Goal: Information Seeking & Learning: Learn about a topic

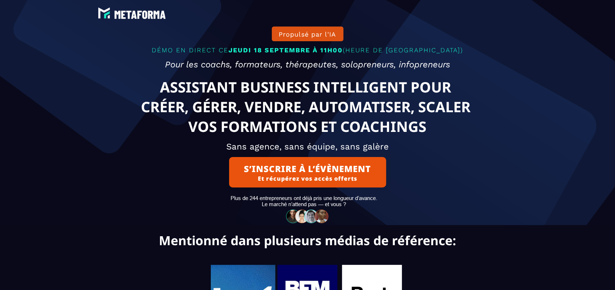
click at [172, 84] on text "ASSISTANT BUSINESS INTELLIGENT POUR CRÉER, GÉRER, VENDRE, AUTOMATISER, SCALER V…" at bounding box center [307, 106] width 381 height 63
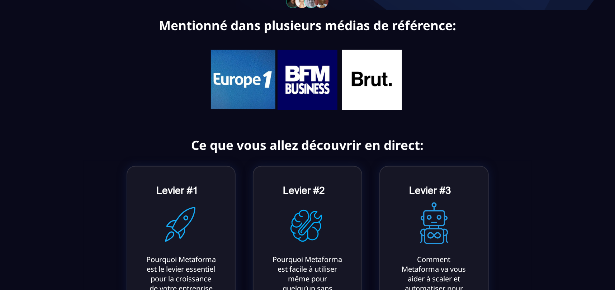
scroll to position [144, 0]
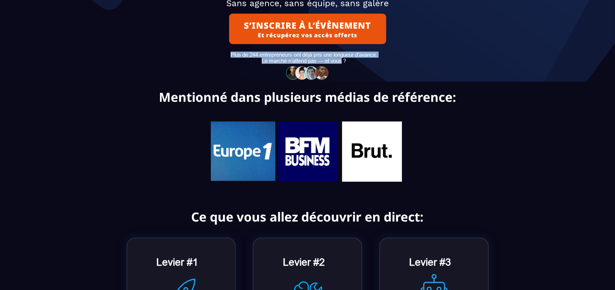
drag, startPoint x: 230, startPoint y: 61, endPoint x: 342, endPoint y: 71, distance: 111.7
click at [342, 66] on text "Plus de 244 entrepreneurs ont déjà pris une longueur d’avance. Le marché n’atte…" at bounding box center [304, 58] width 456 height 16
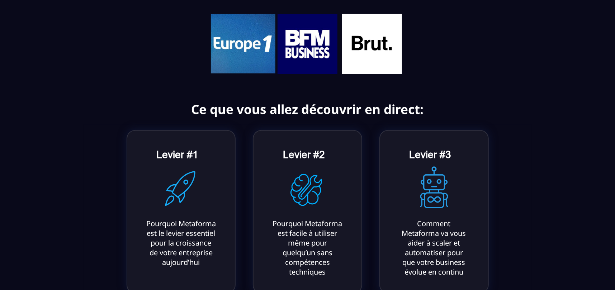
scroll to position [287, 0]
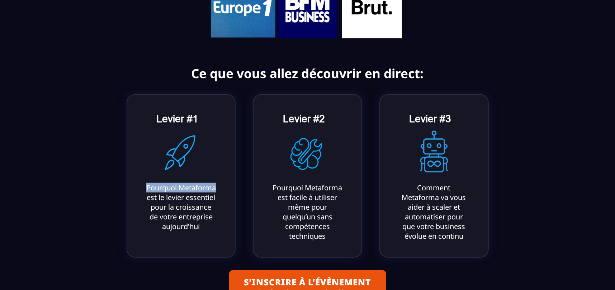
drag, startPoint x: 171, startPoint y: 88, endPoint x: 199, endPoint y: 135, distance: 54.7
click at [199, 183] on div "Pourquoi Metaforma est le levier essentiel pour la croissance de votre entrepri…" at bounding box center [181, 207] width 70 height 48
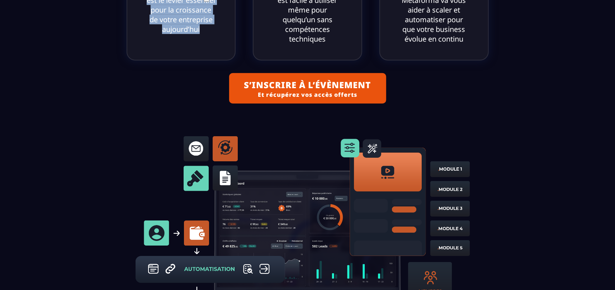
scroll to position [556, 0]
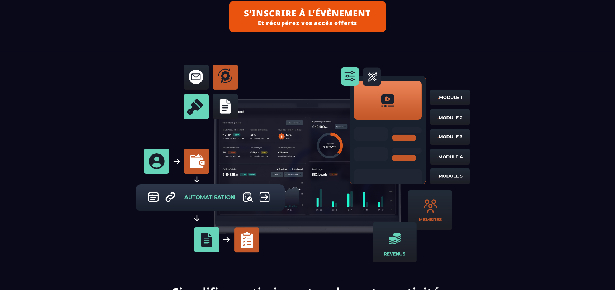
click at [257, 133] on img at bounding box center [308, 163] width 354 height 212
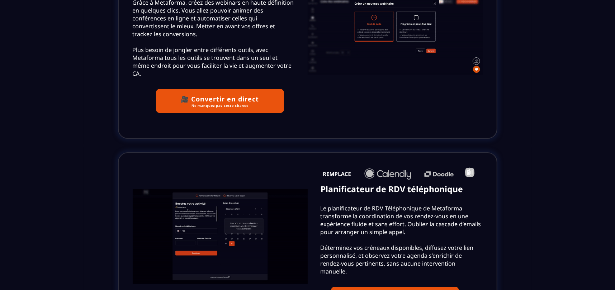
scroll to position [1642, 0]
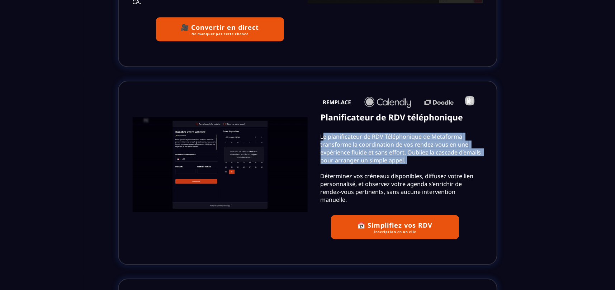
drag, startPoint x: 324, startPoint y: 120, endPoint x: 409, endPoint y: 154, distance: 91.5
click at [409, 154] on text "Le planificateur de RDV Téléphonique de Metaforma transforme la coordination de…" at bounding box center [395, 168] width 175 height 75
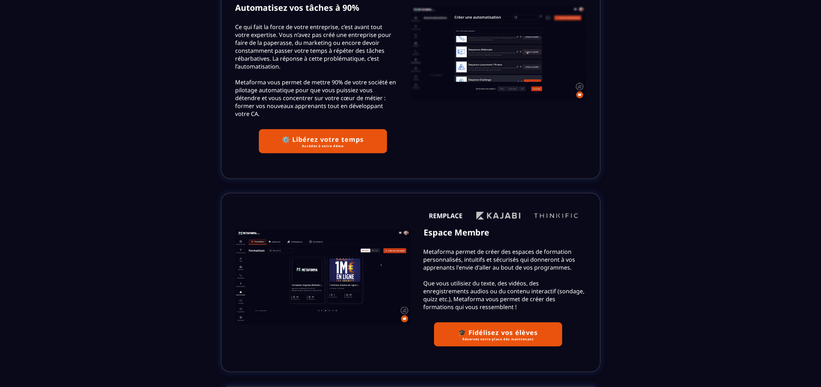
scroll to position [2000, 0]
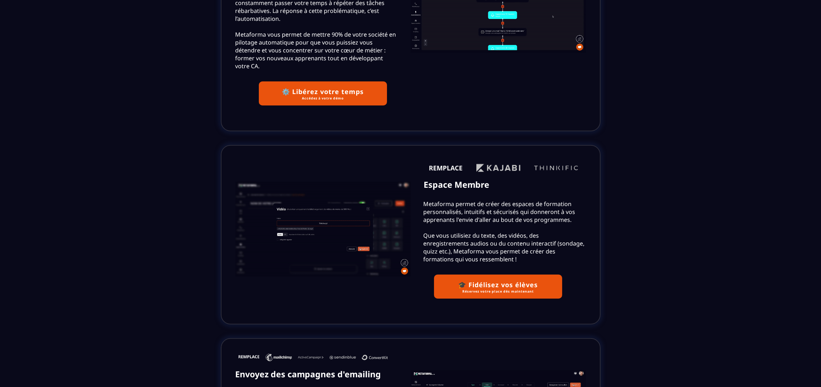
click at [461, 274] on button "🎓 Fidélisez vos élèves Réservez votre place dès maintenant" at bounding box center [498, 286] width 128 height 24
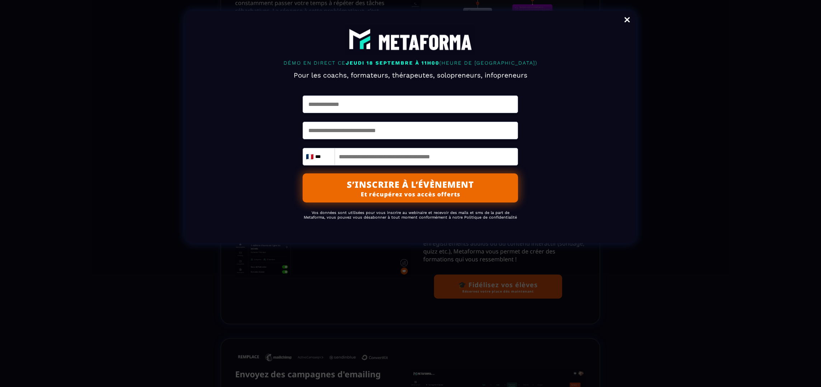
click at [615, 17] on link "Close" at bounding box center [627, 21] width 14 height 16
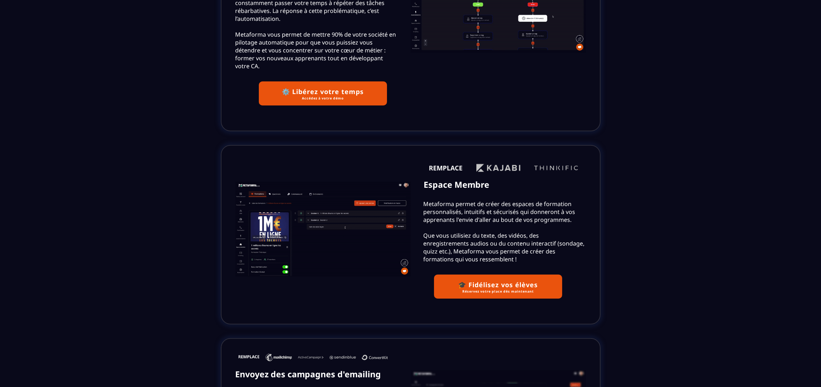
click at [487, 156] on div "Espace Membre Metaforma permet de créer des espaces de formation personnalisés,…" at bounding box center [497, 234] width 175 height 156
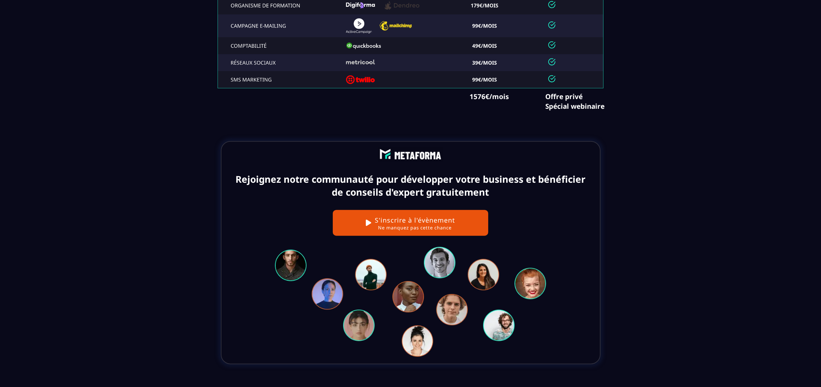
scroll to position [3164, 0]
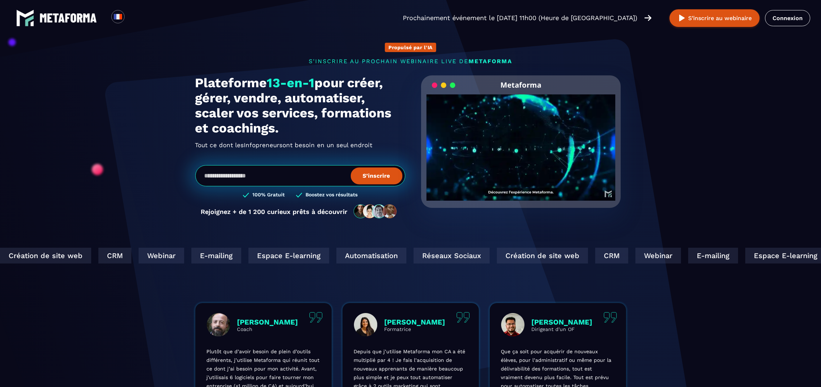
click at [517, 145] on video "Your browser does not support the video tag." at bounding box center [520, 141] width 189 height 94
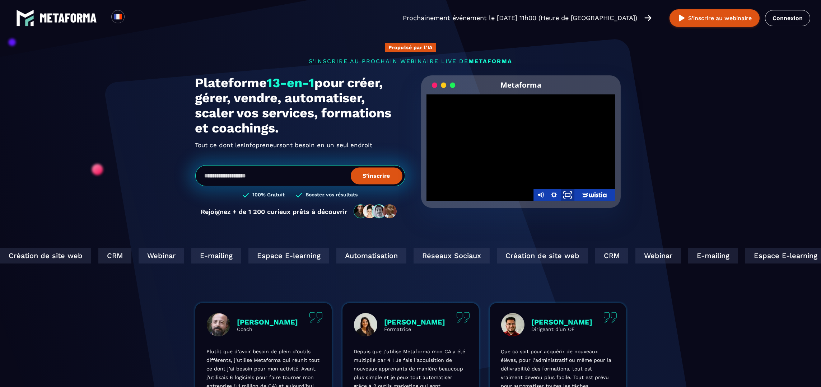
click at [565, 194] on rect "Fullscreen" at bounding box center [567, 194] width 5 height 3
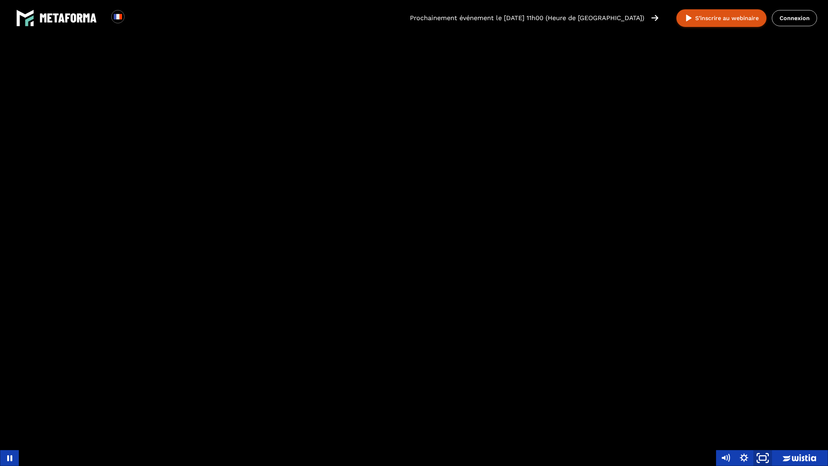
click at [765, 386] on icon "Unfullscreen" at bounding box center [762, 457] width 22 height 19
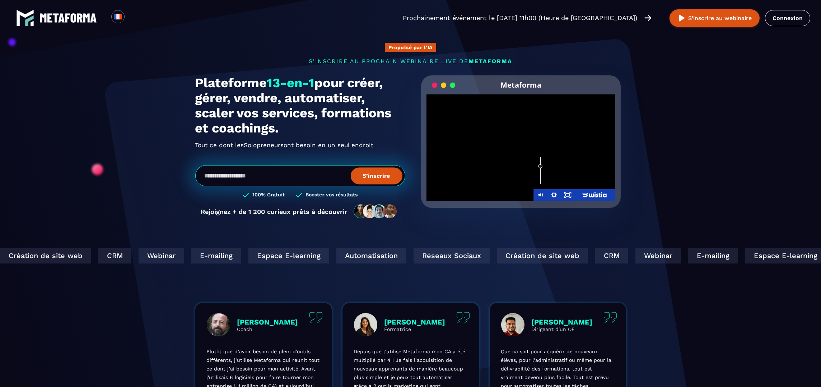
drag, startPoint x: 539, startPoint y: 156, endPoint x: 543, endPoint y: 166, distance: 10.8
click at [543, 166] on div "Volume" at bounding box center [540, 166] width 9 height 9
click at [519, 134] on div at bounding box center [520, 147] width 189 height 106
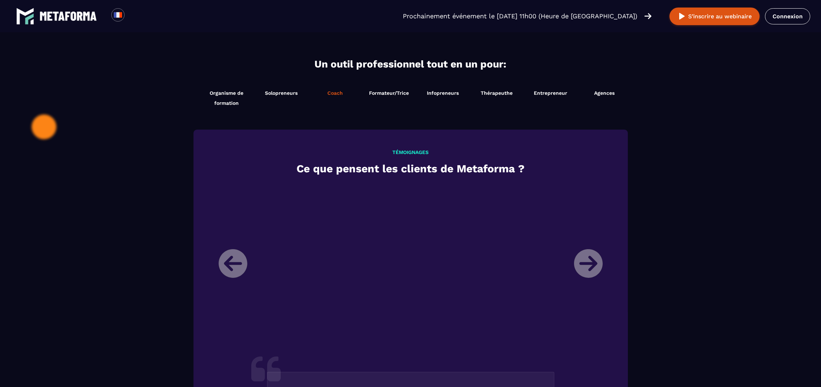
scroll to position [718, 0]
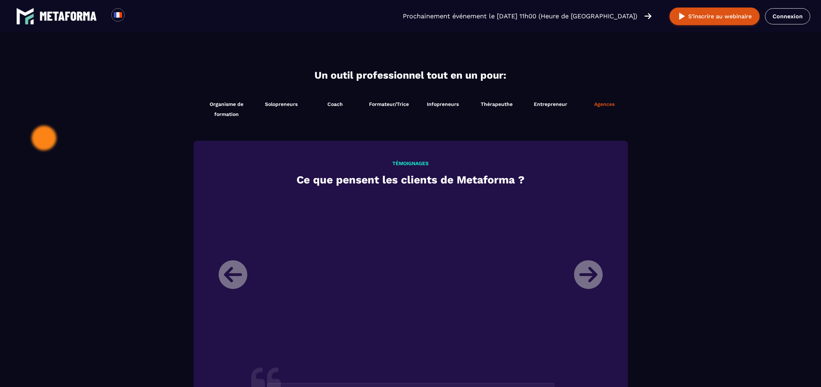
click at [594, 101] on span "Agences" at bounding box center [604, 104] width 20 height 6
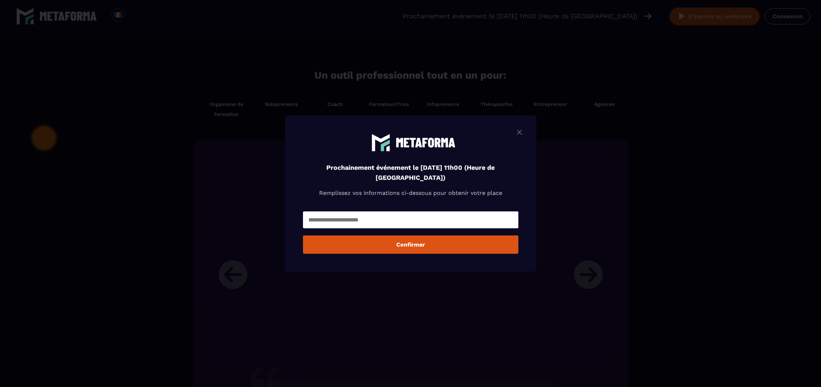
click at [278, 219] on div "Modal window" at bounding box center [410, 193] width 821 height 387
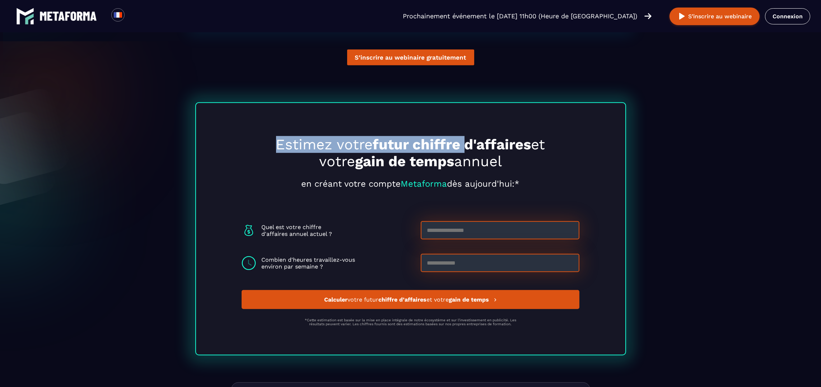
scroll to position [1818, 0]
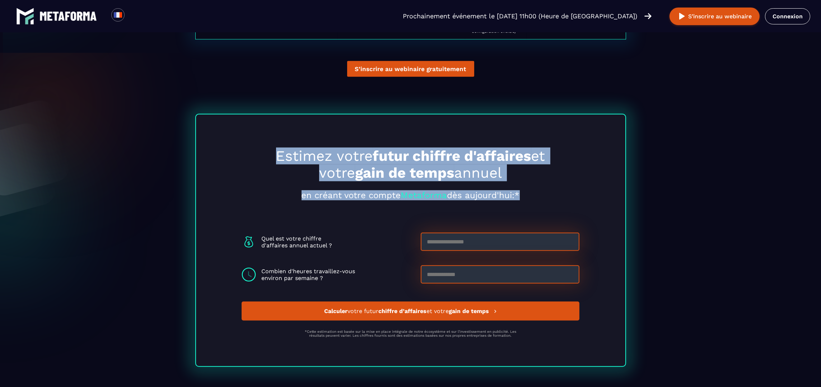
drag, startPoint x: 273, startPoint y: 151, endPoint x: 516, endPoint y: 186, distance: 245.5
click at [516, 186] on div "Estimez votre futur chiffre d'affaires et votre gain de temps annuel en créant …" at bounding box center [410, 173] width 422 height 53
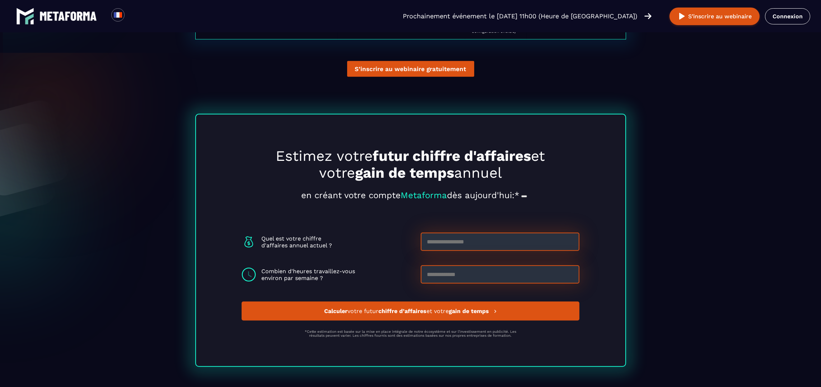
click at [342, 227] on div "Estimez votre futur chiffre d'affaires et votre gain de temps annuel en créant …" at bounding box center [410, 240] width 431 height 253
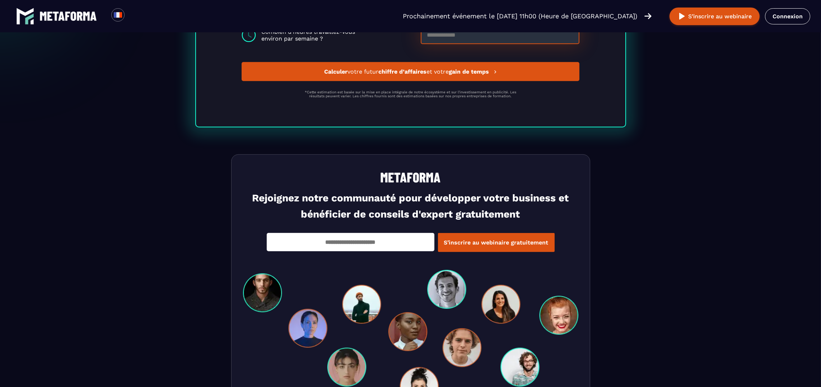
scroll to position [2105, 0]
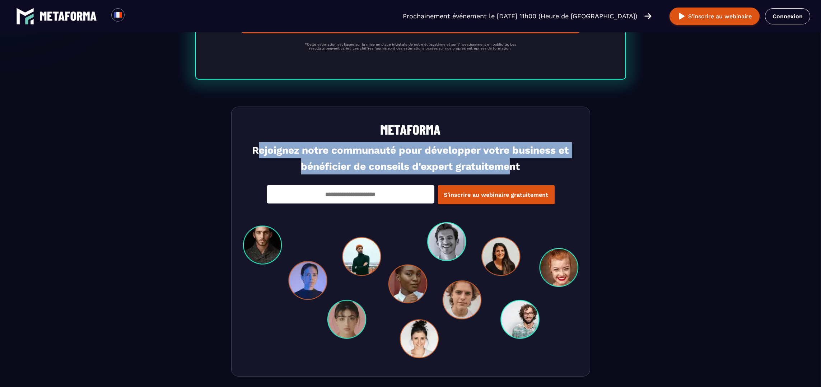
drag, startPoint x: 288, startPoint y: 151, endPoint x: 512, endPoint y: 168, distance: 224.9
click at [512, 168] on h3 "Rejoignez notre communauté pour développer votre business et bénéficier de cons…" at bounding box center [410, 158] width 335 height 32
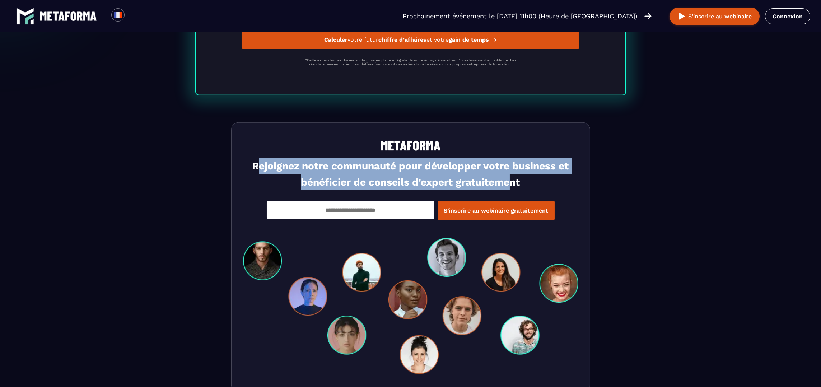
scroll to position [1946, 0]
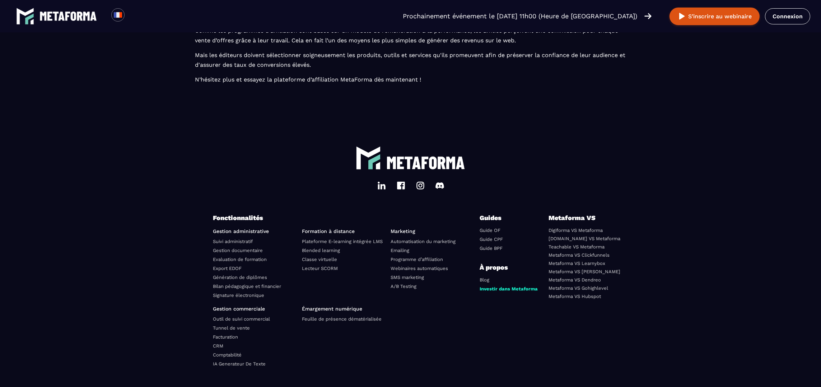
scroll to position [2142, 0]
